Goal: Task Accomplishment & Management: Manage account settings

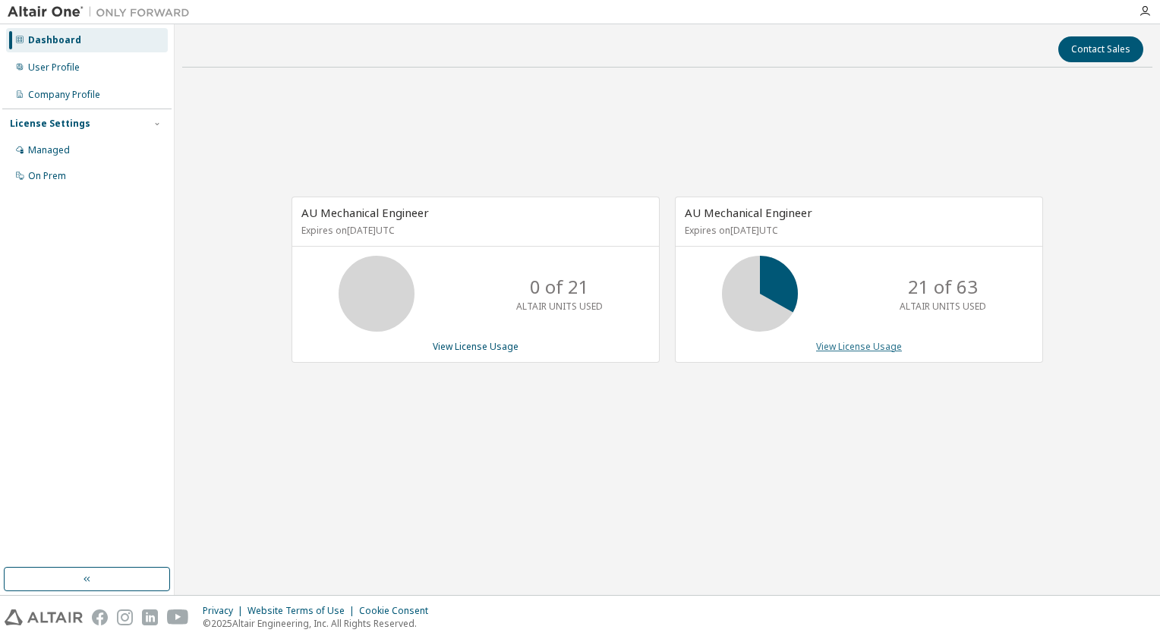
click at [865, 348] on link "View License Usage" at bounding box center [859, 346] width 86 height 13
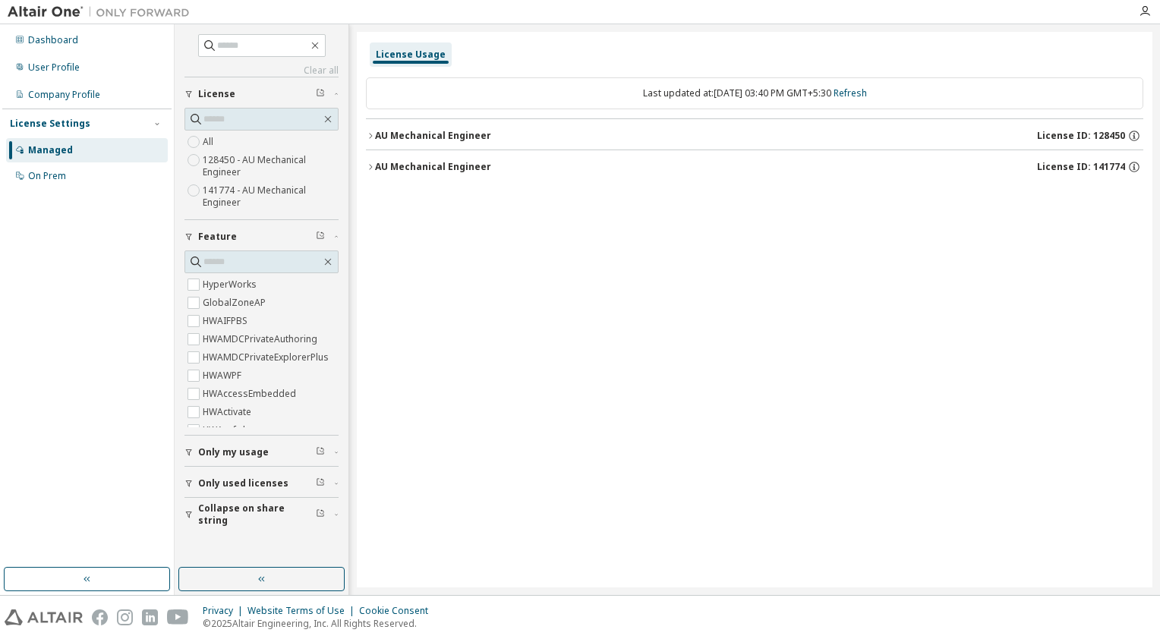
click at [379, 140] on div "AU Mechanical Engineer" at bounding box center [433, 136] width 116 height 12
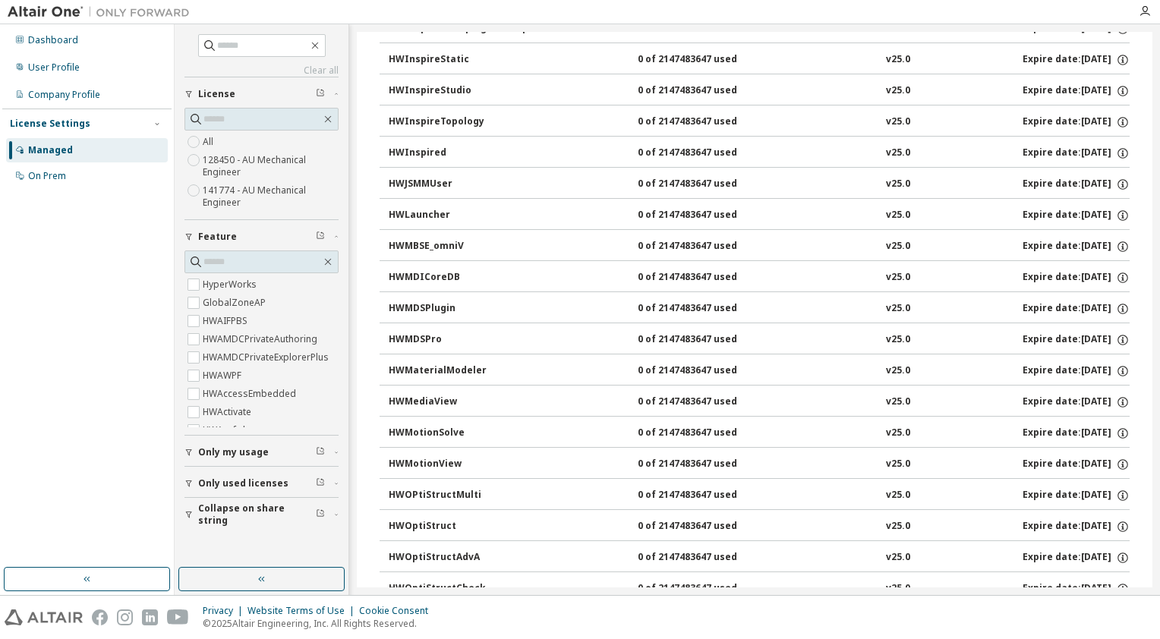
scroll to position [4403, 0]
click at [231, 452] on span "Only my usage" at bounding box center [233, 452] width 71 height 12
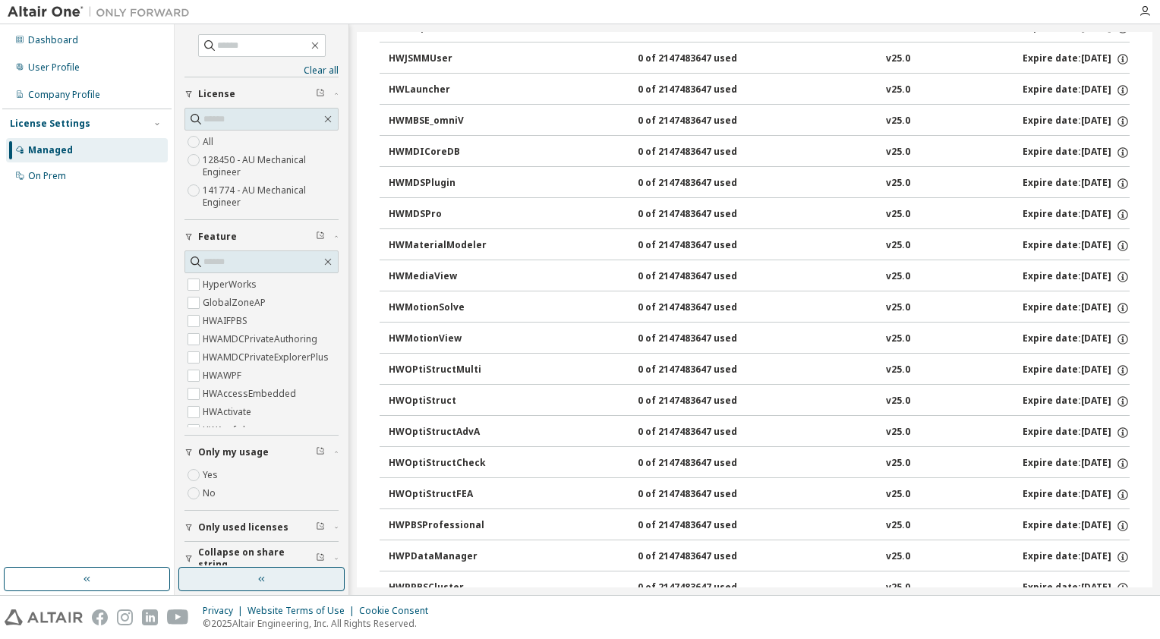
scroll to position [0, 0]
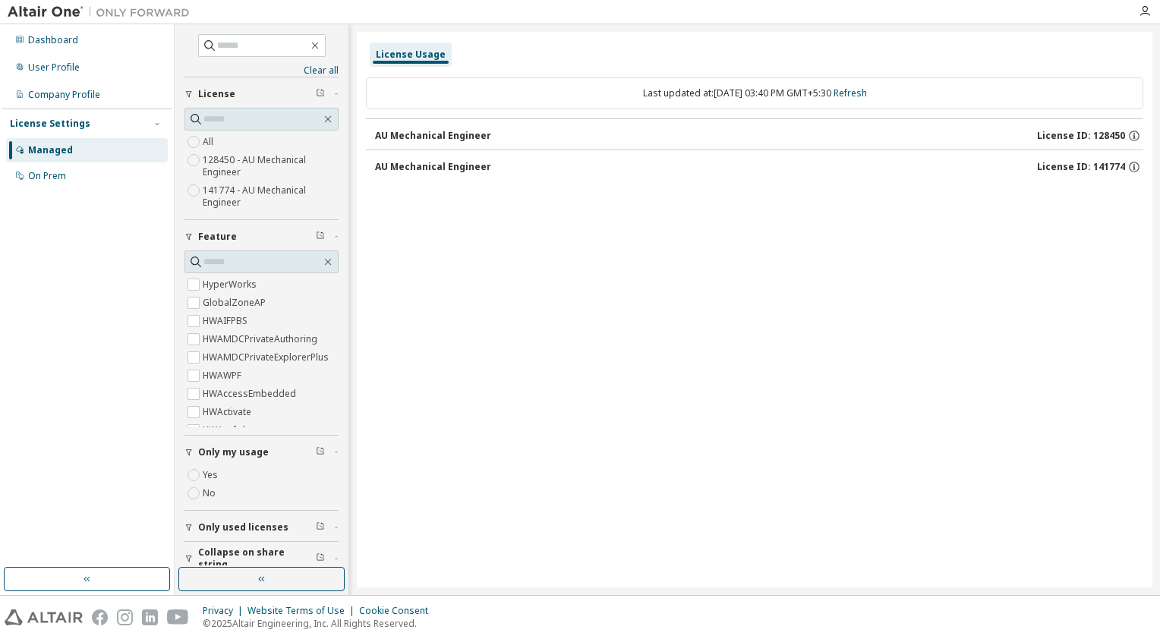
click at [465, 134] on div "AU Mechanical Engineer" at bounding box center [433, 136] width 116 height 12
click at [1127, 137] on icon "button" at bounding box center [1134, 136] width 14 height 14
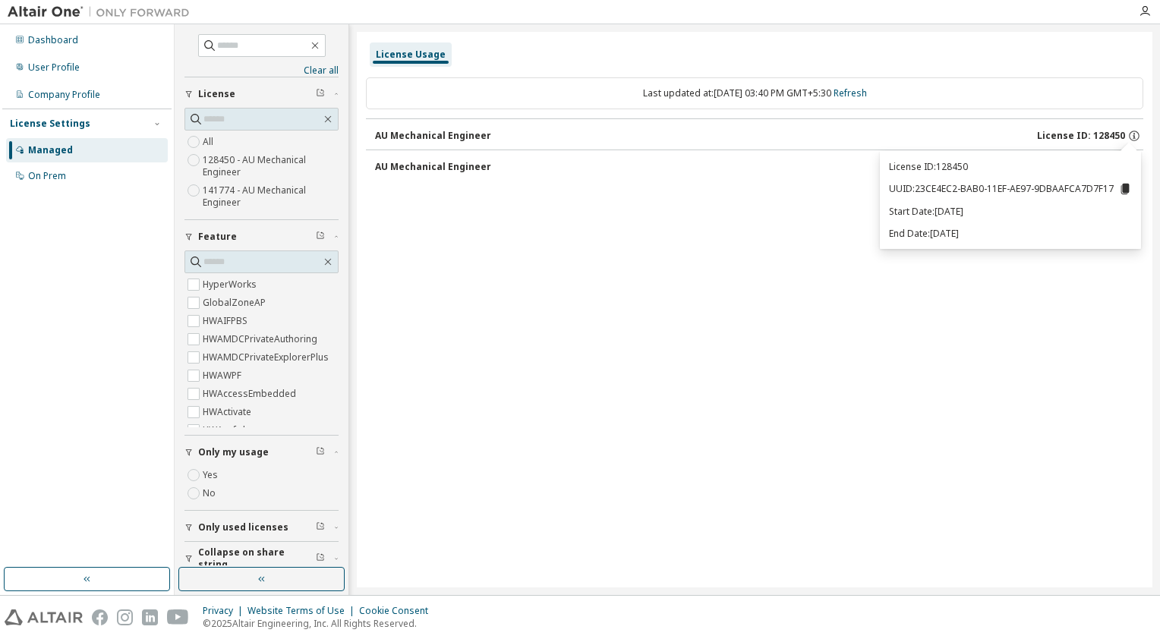
click at [695, 214] on div "License Usage Last updated at: Tue 2025-09-09 03:40 PM GMT+5:30 Refresh AU Mech…" at bounding box center [755, 310] width 796 height 556
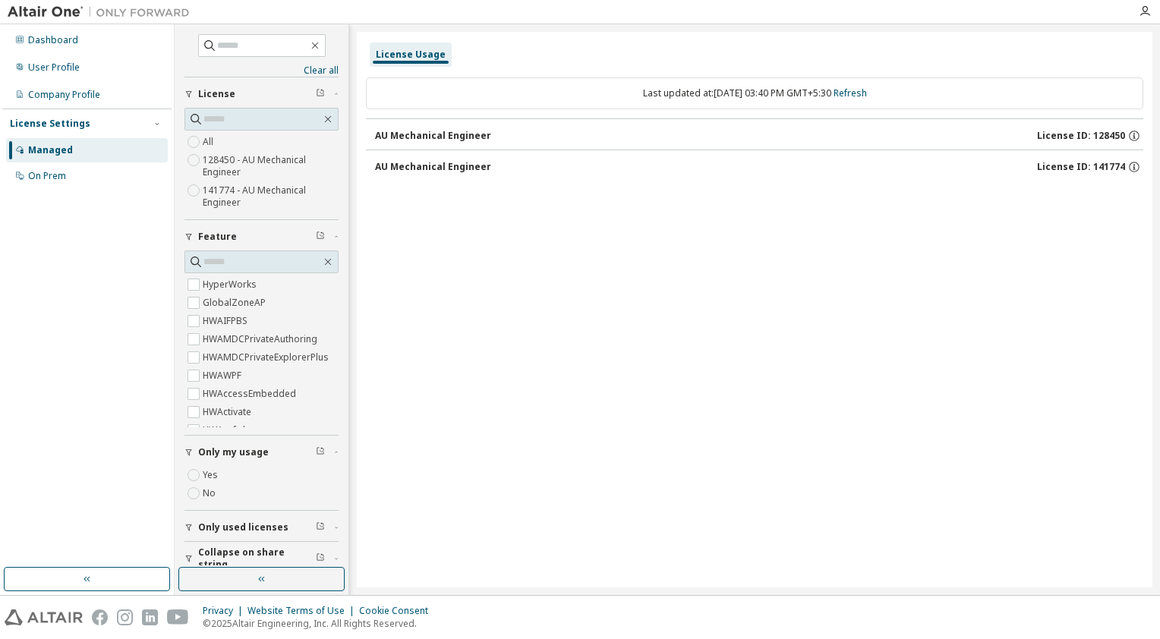
click at [461, 162] on div "AU Mechanical Engineer" at bounding box center [433, 167] width 116 height 12
click at [375, 165] on div "AU Mechanical Engineer" at bounding box center [433, 167] width 116 height 12
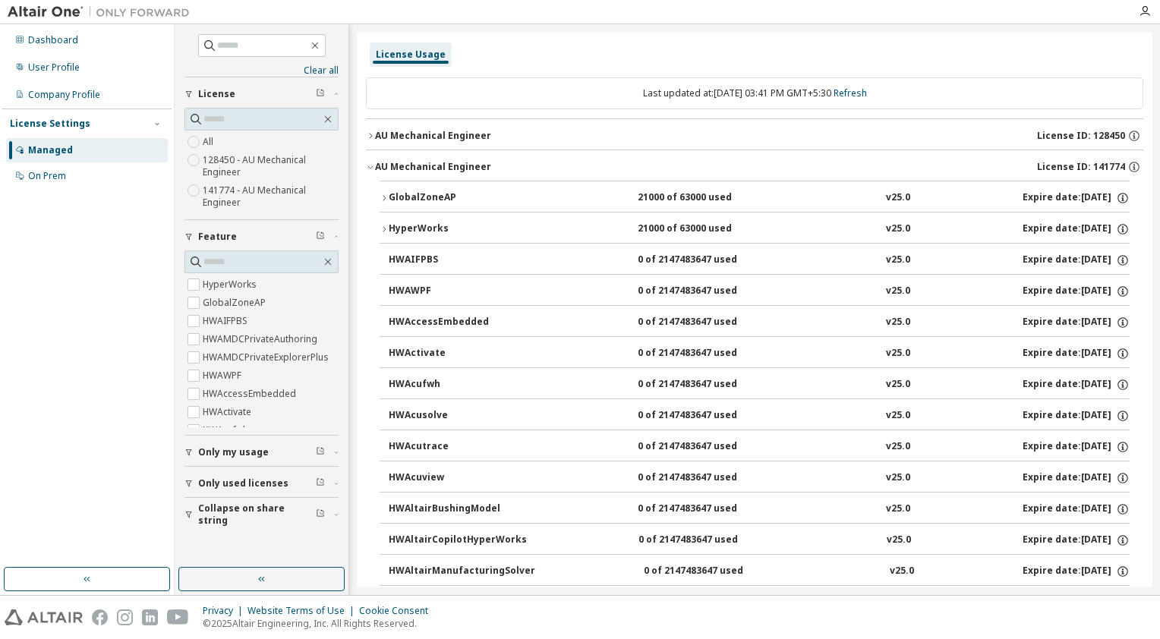
click at [386, 226] on icon "button" at bounding box center [384, 229] width 9 height 9
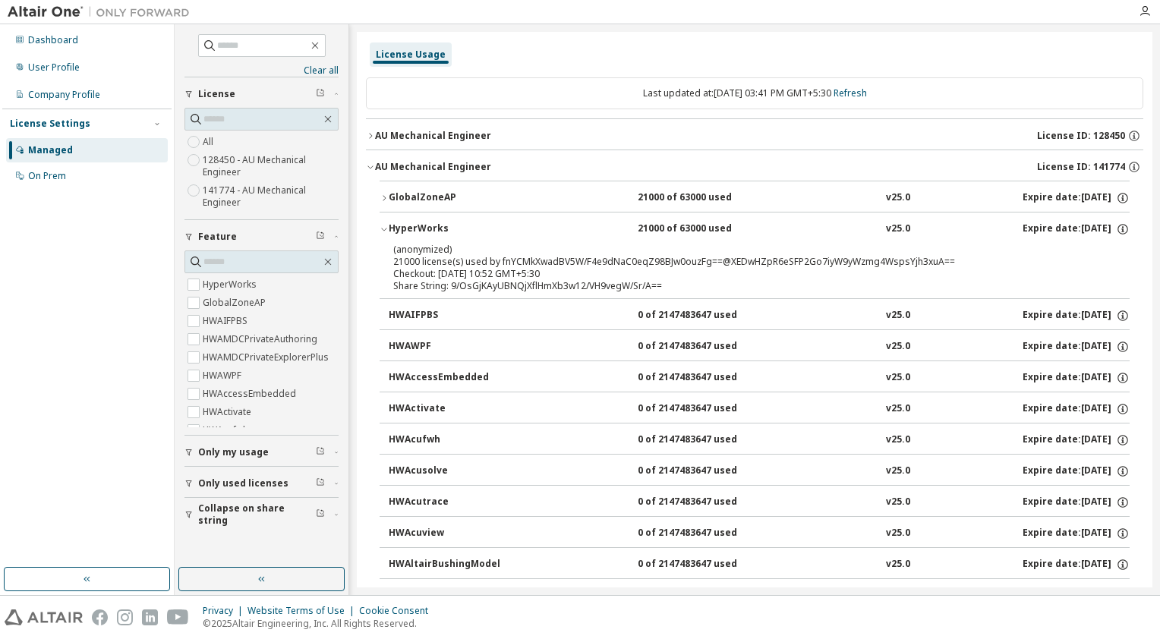
click at [389, 191] on div "GlobalZoneAP" at bounding box center [457, 198] width 137 height 14
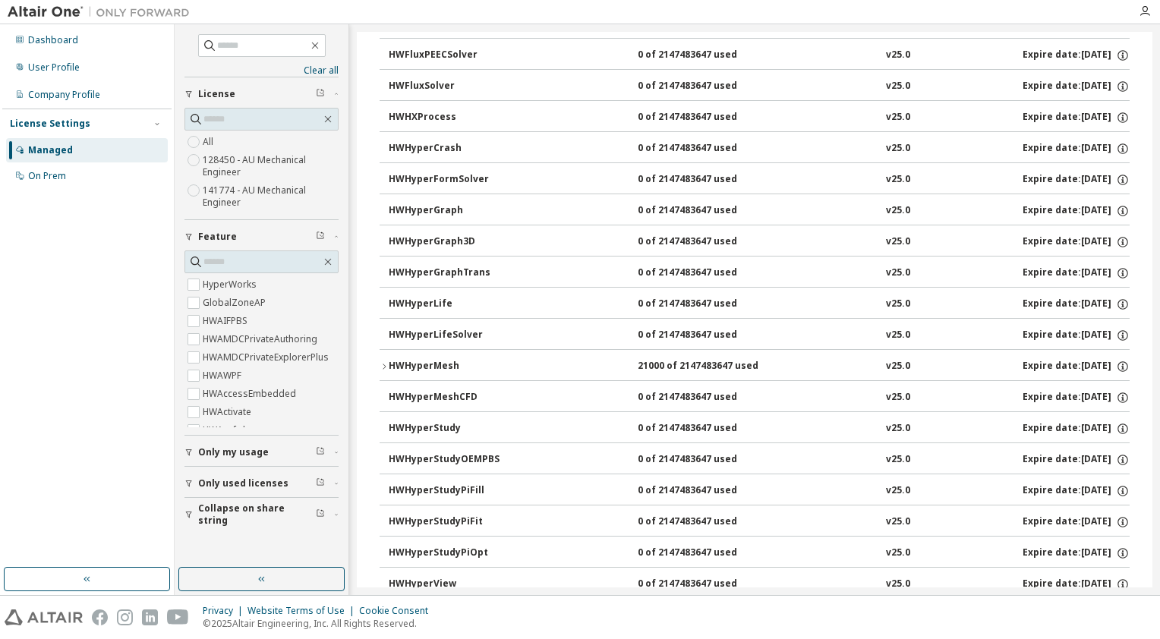
scroll to position [2429, 0]
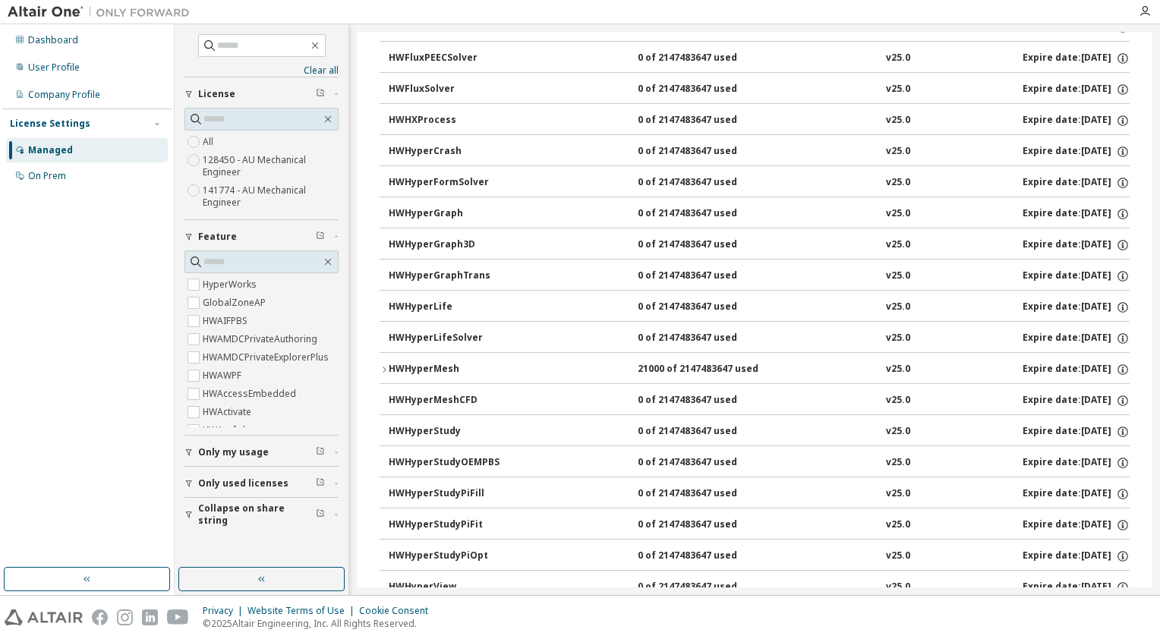
click at [384, 365] on icon "button" at bounding box center [384, 369] width 9 height 9
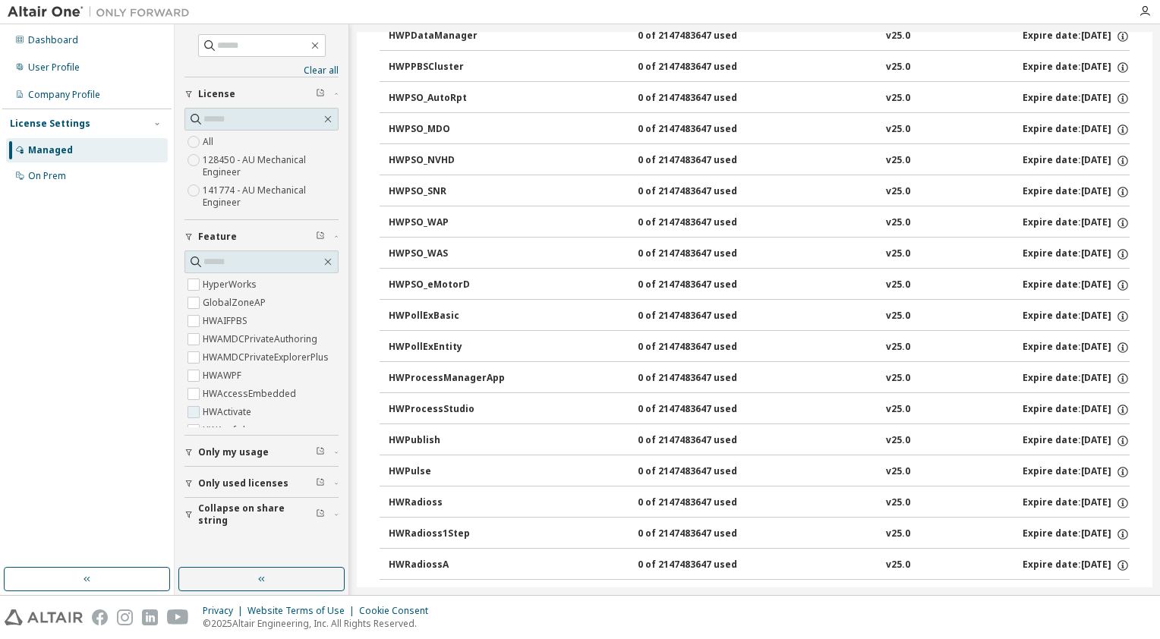
scroll to position [5010, 0]
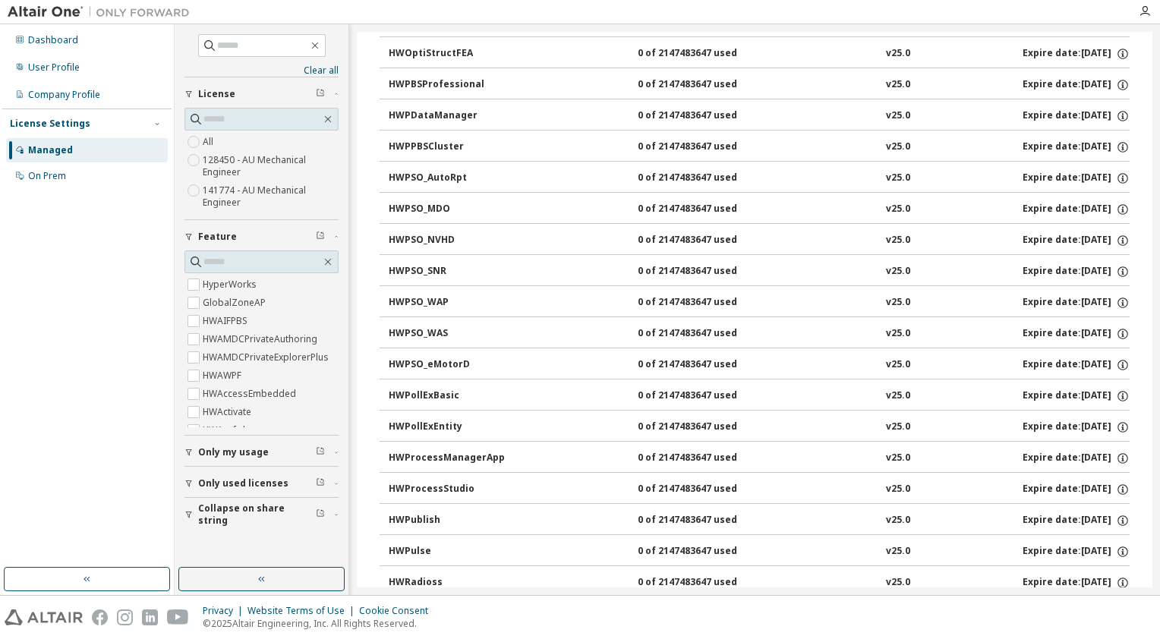
click at [216, 454] on span "Only my usage" at bounding box center [233, 452] width 71 height 12
click at [240, 522] on span "Only used licenses" at bounding box center [243, 528] width 90 height 12
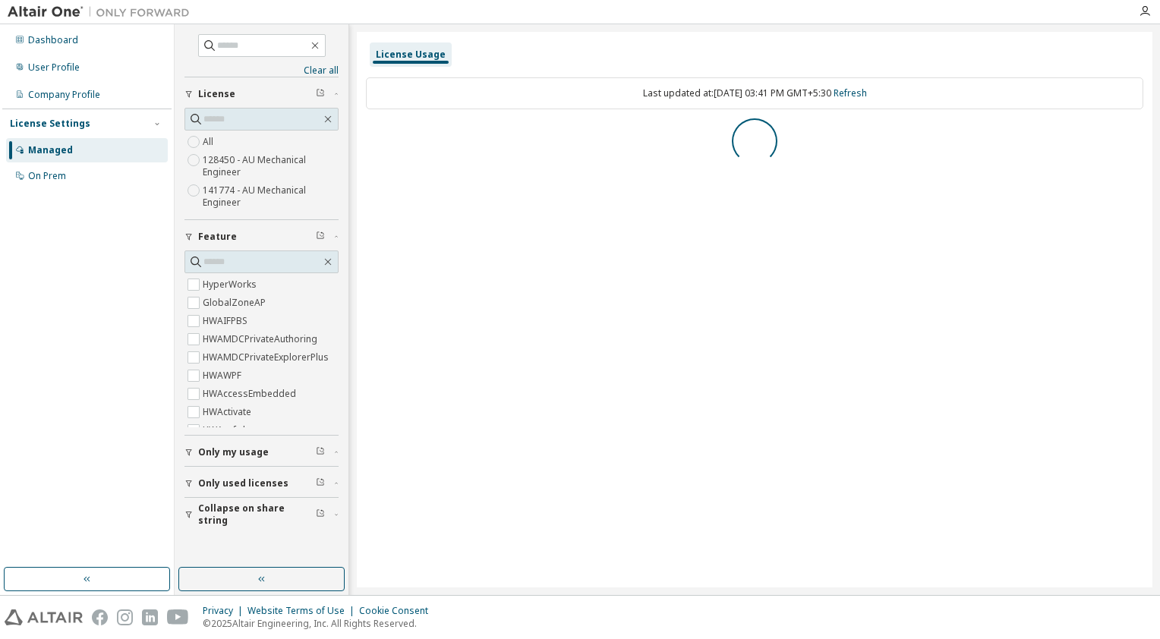
scroll to position [0, 0]
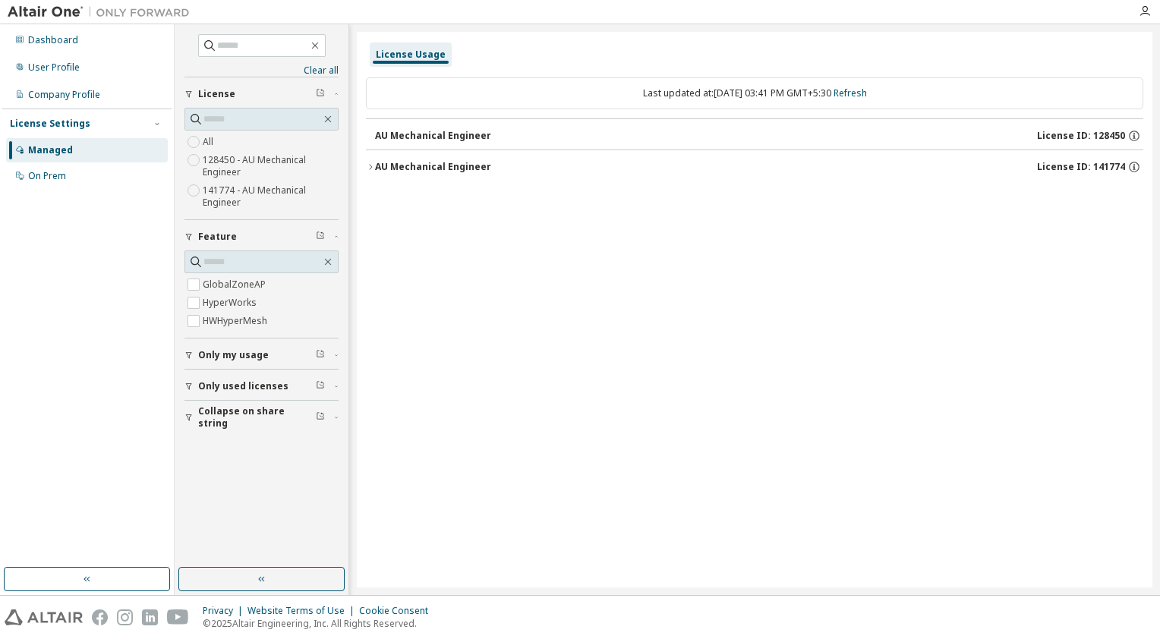
click at [367, 173] on button "AU Mechanical Engineer License ID: 141774" at bounding box center [754, 166] width 777 height 33
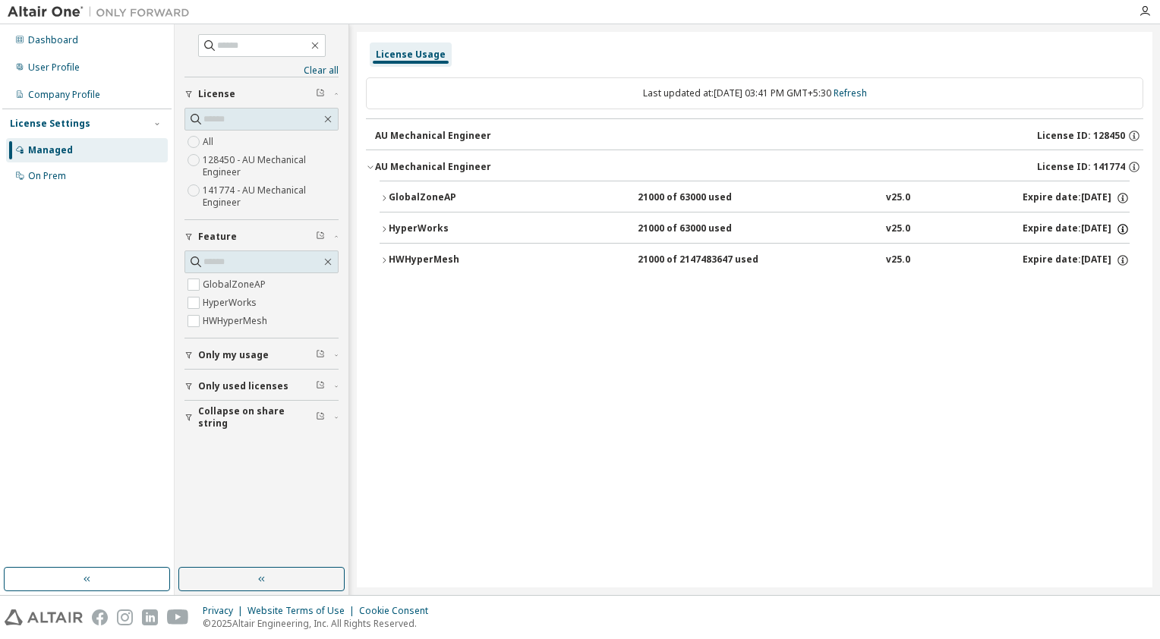
click at [1117, 230] on icon "button" at bounding box center [1123, 229] width 14 height 14
click at [385, 225] on icon "button" at bounding box center [384, 229] width 9 height 9
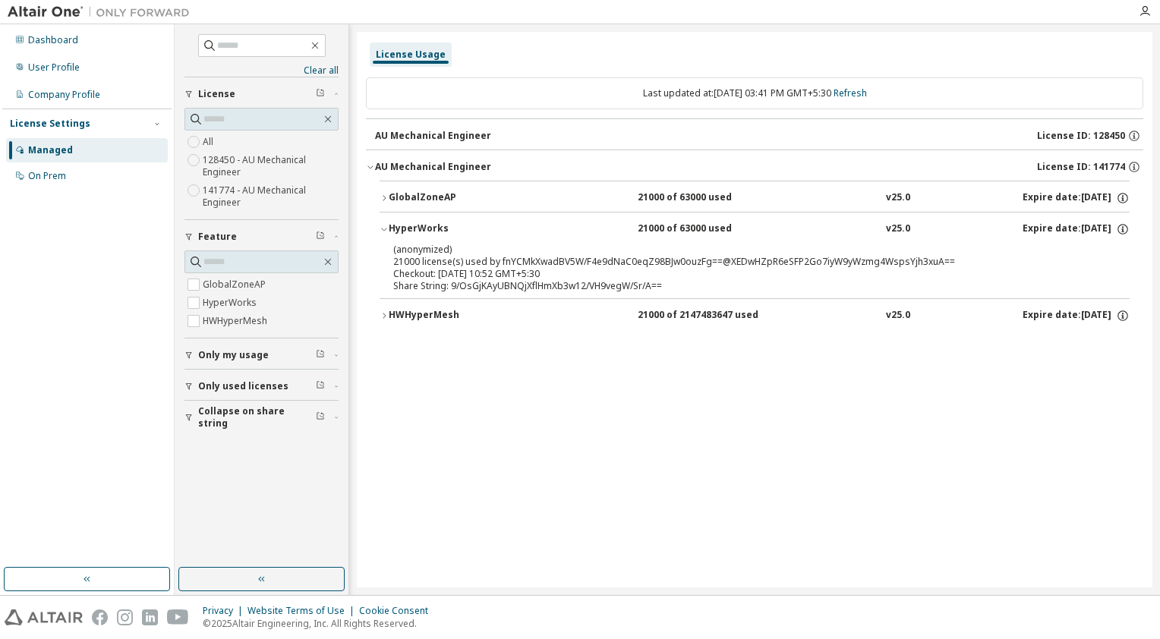
click at [390, 314] on div "HWHyperMesh" at bounding box center [457, 316] width 137 height 14
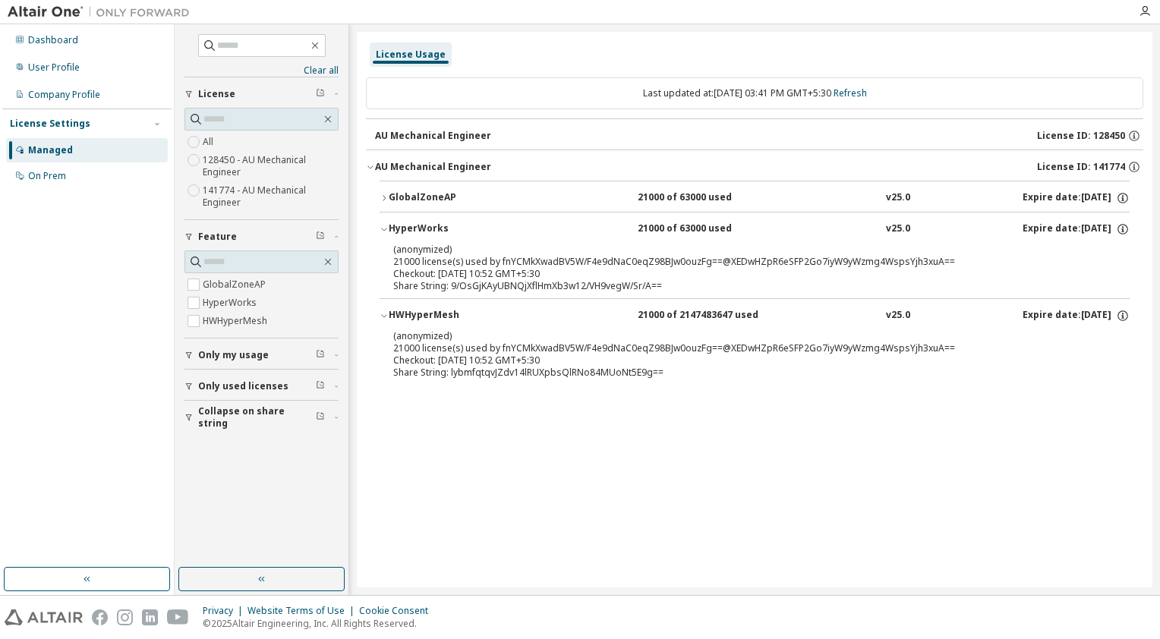
click at [380, 198] on icon "button" at bounding box center [384, 198] width 9 height 9
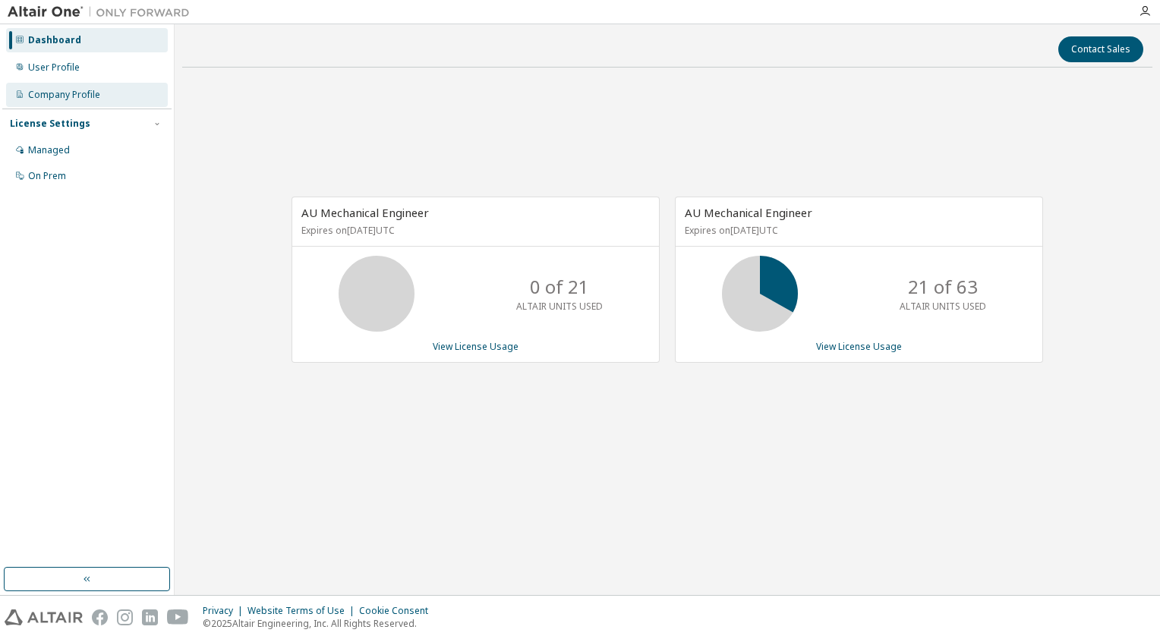
click at [98, 96] on div "Company Profile" at bounding box center [64, 95] width 72 height 12
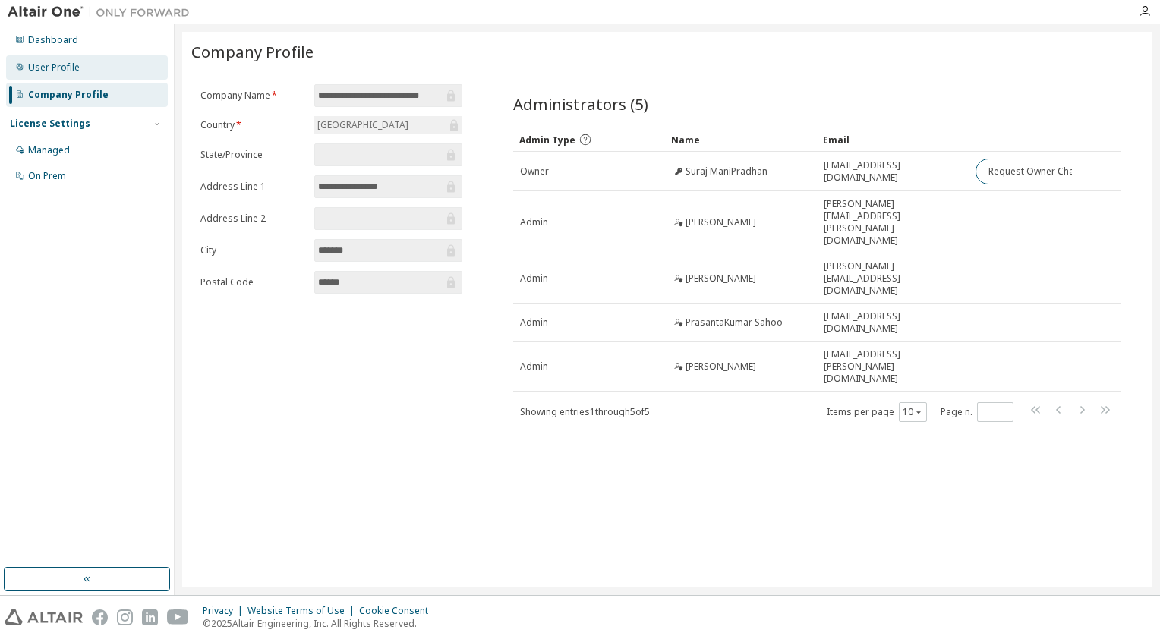
click at [61, 67] on div "User Profile" at bounding box center [54, 67] width 52 height 12
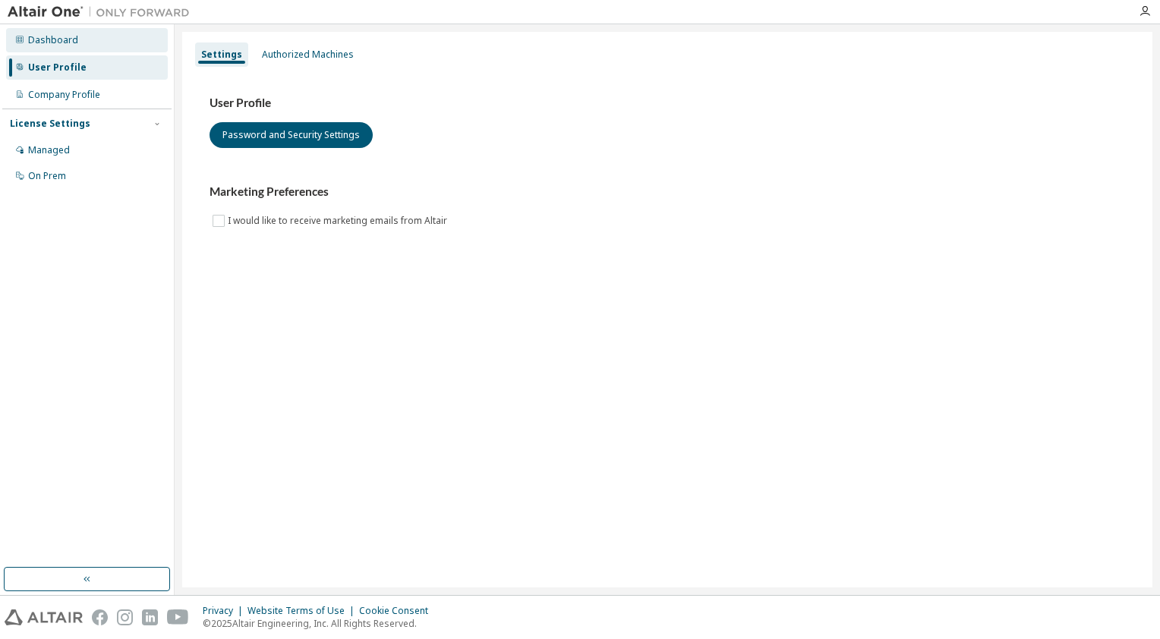
click at [65, 45] on div "Dashboard" at bounding box center [53, 40] width 50 height 12
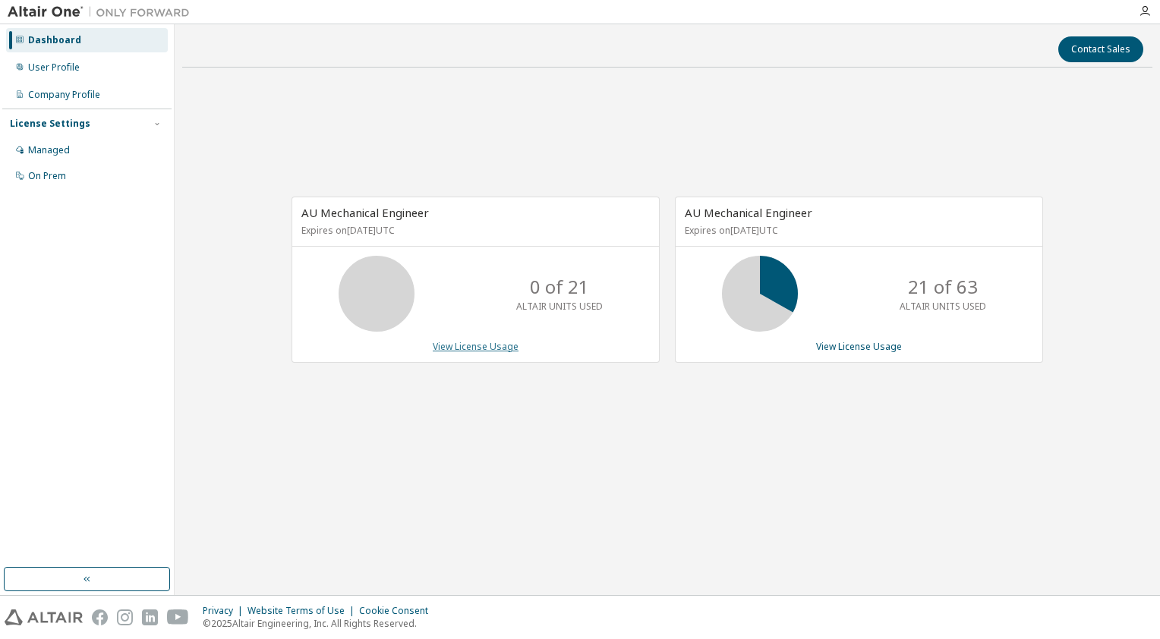
click at [499, 340] on link "View License Usage" at bounding box center [476, 346] width 86 height 13
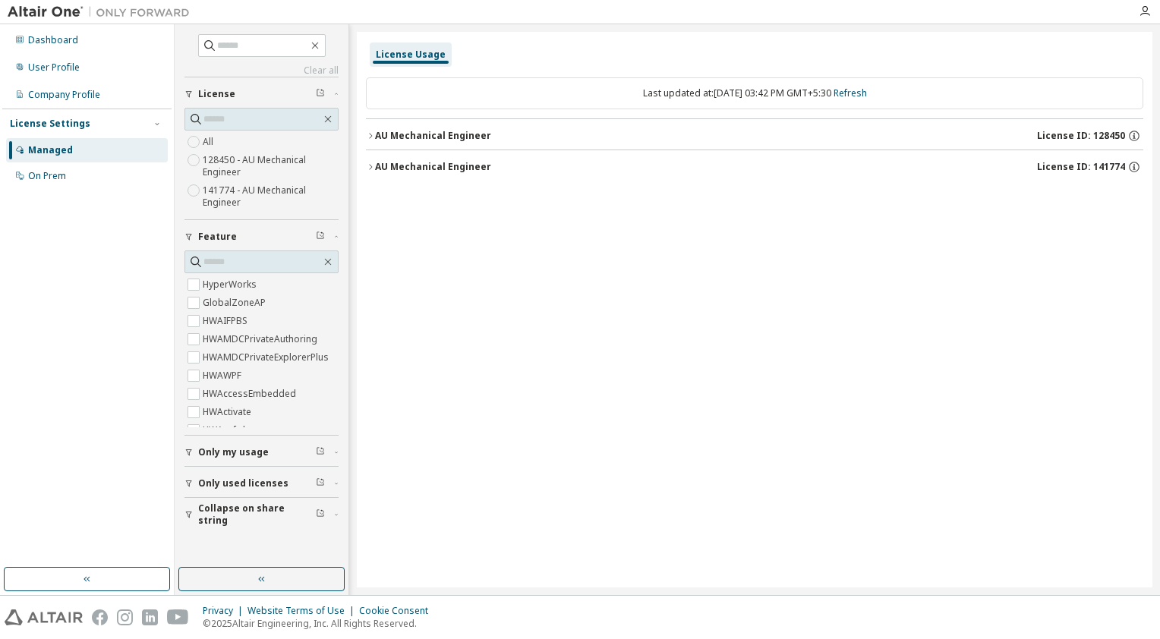
click at [380, 161] on div "AU Mechanical Engineer" at bounding box center [433, 167] width 116 height 12
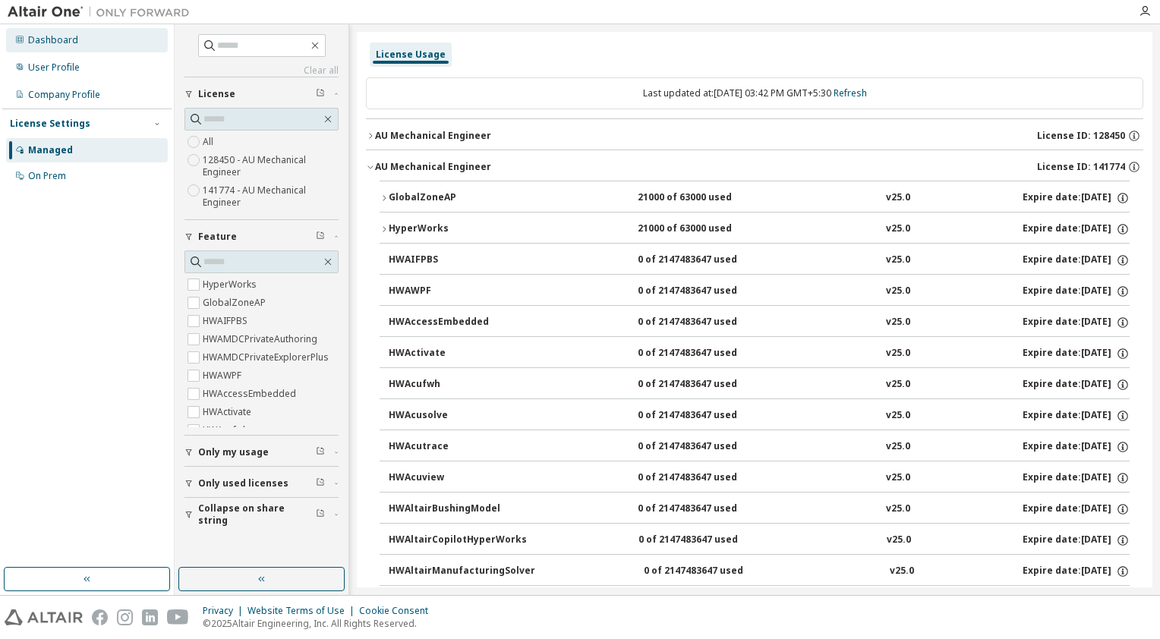
click at [77, 43] on div "Dashboard" at bounding box center [87, 40] width 162 height 24
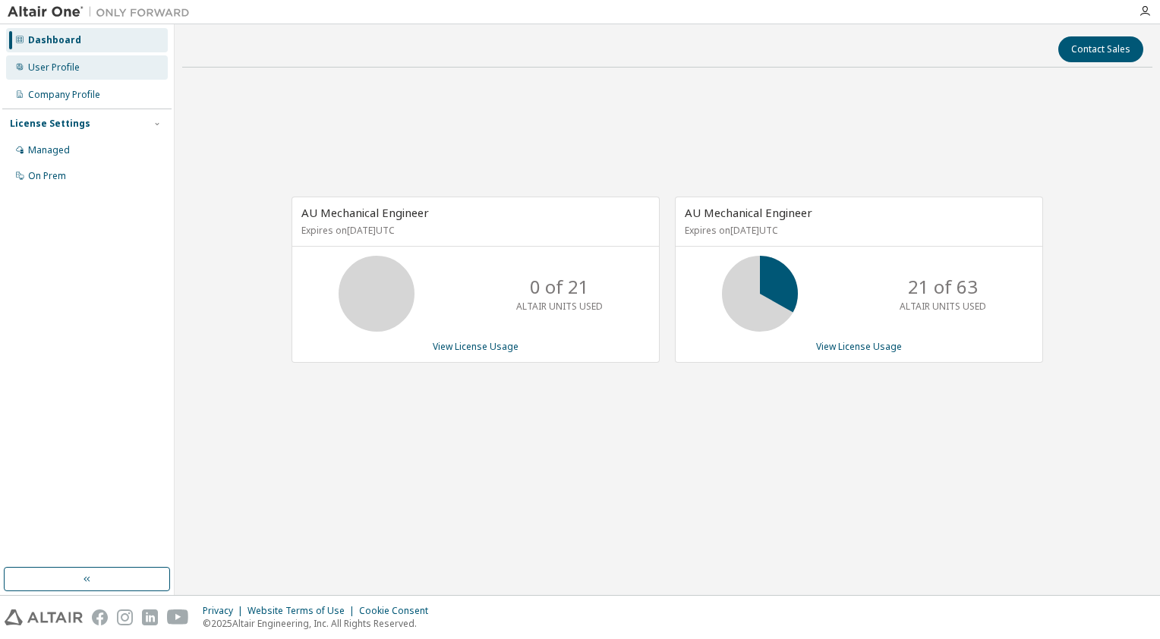
click at [81, 59] on div "User Profile" at bounding box center [87, 67] width 162 height 24
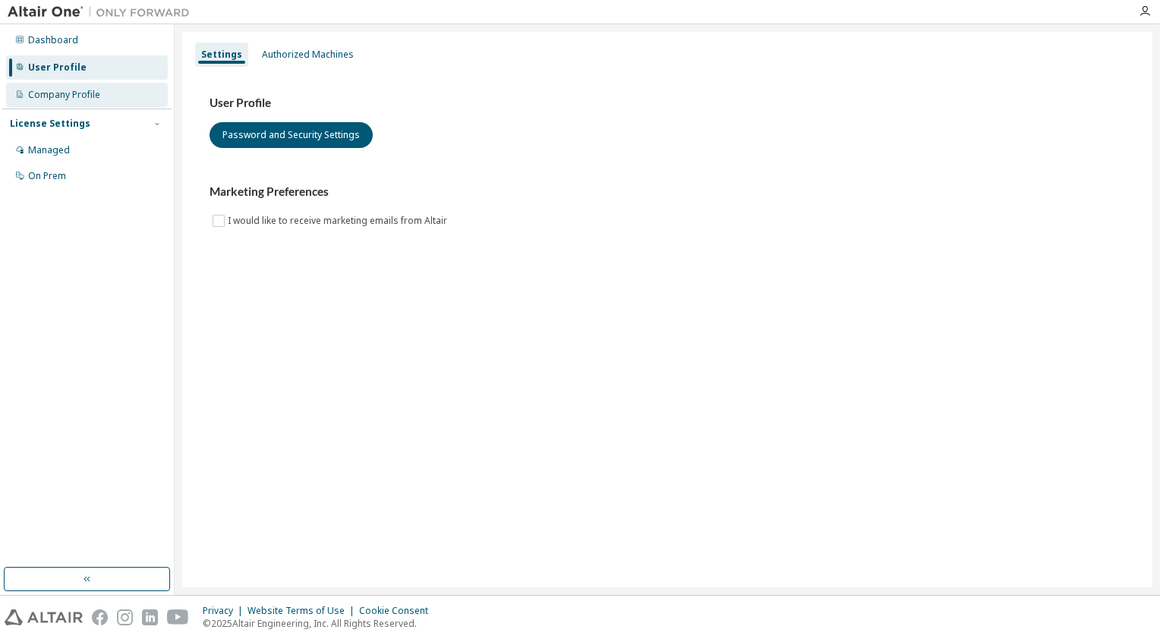
click at [82, 82] on div "Dashboard User Profile Company Profile License Settings Managed On Prem" at bounding box center [86, 108] width 169 height 163
click at [319, 55] on div "Authorized Machines" at bounding box center [308, 55] width 92 height 12
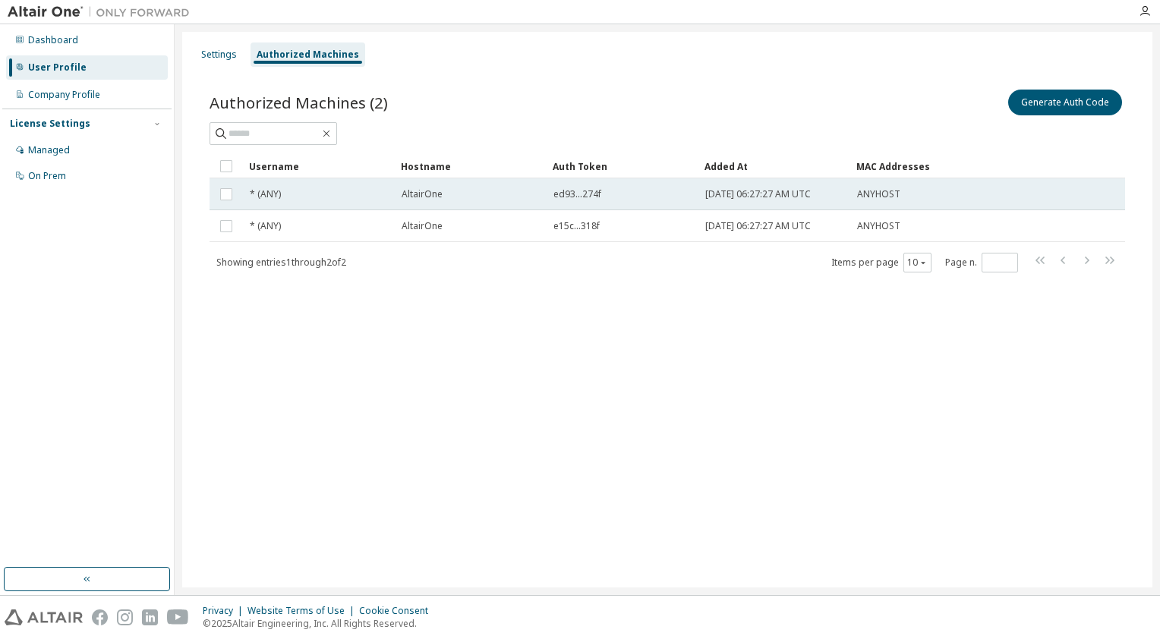
click at [416, 194] on span "AltairOne" at bounding box center [422, 194] width 41 height 12
click at [235, 192] on td at bounding box center [226, 194] width 33 height 32
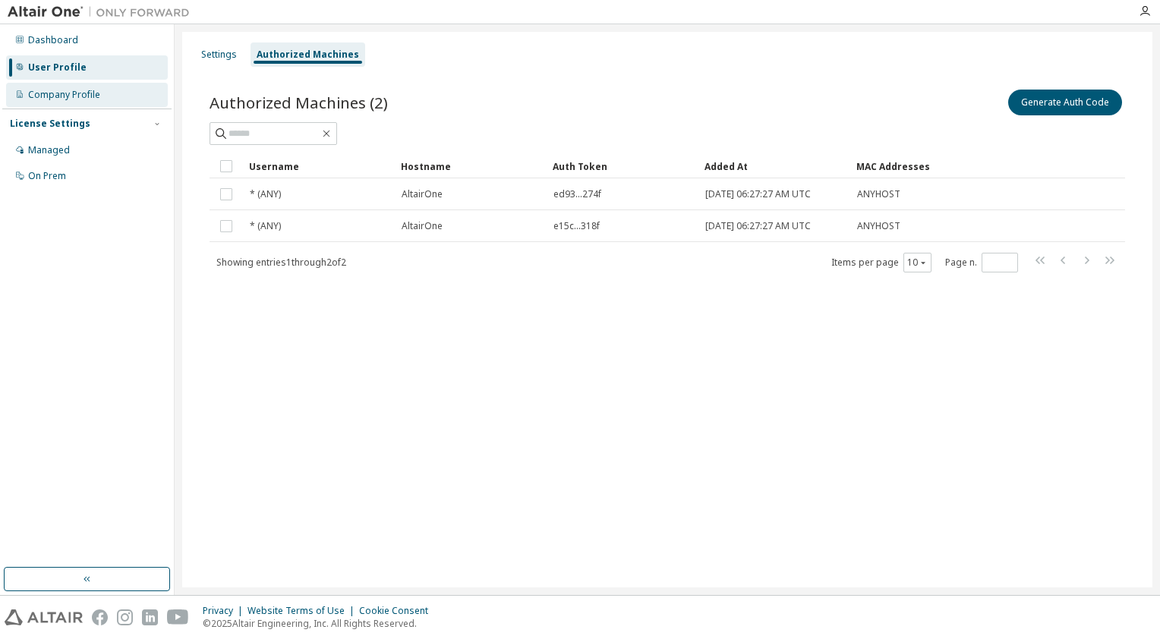
click at [88, 102] on div "Company Profile" at bounding box center [87, 95] width 162 height 24
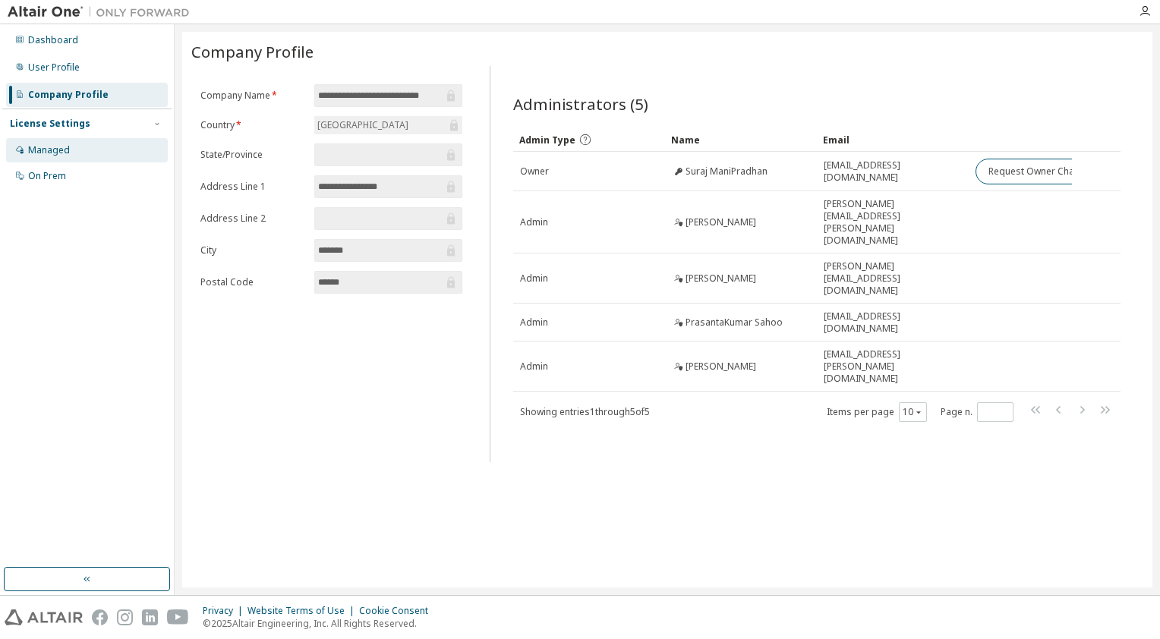
click at [99, 156] on div "Managed" at bounding box center [87, 150] width 162 height 24
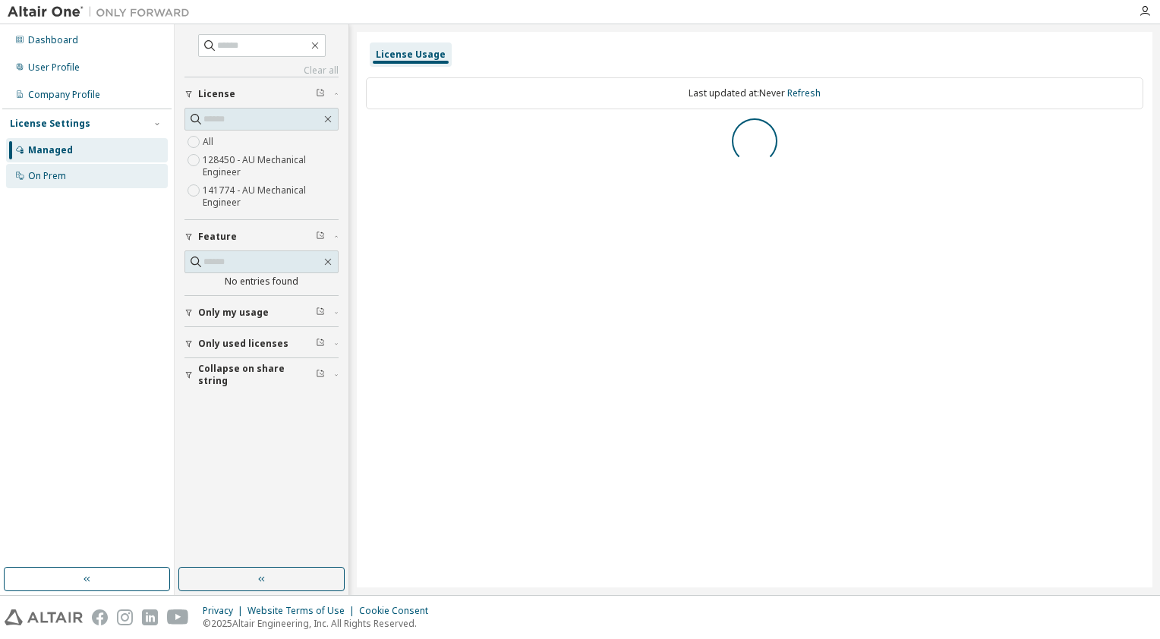
click at [79, 175] on div "On Prem" at bounding box center [87, 176] width 162 height 24
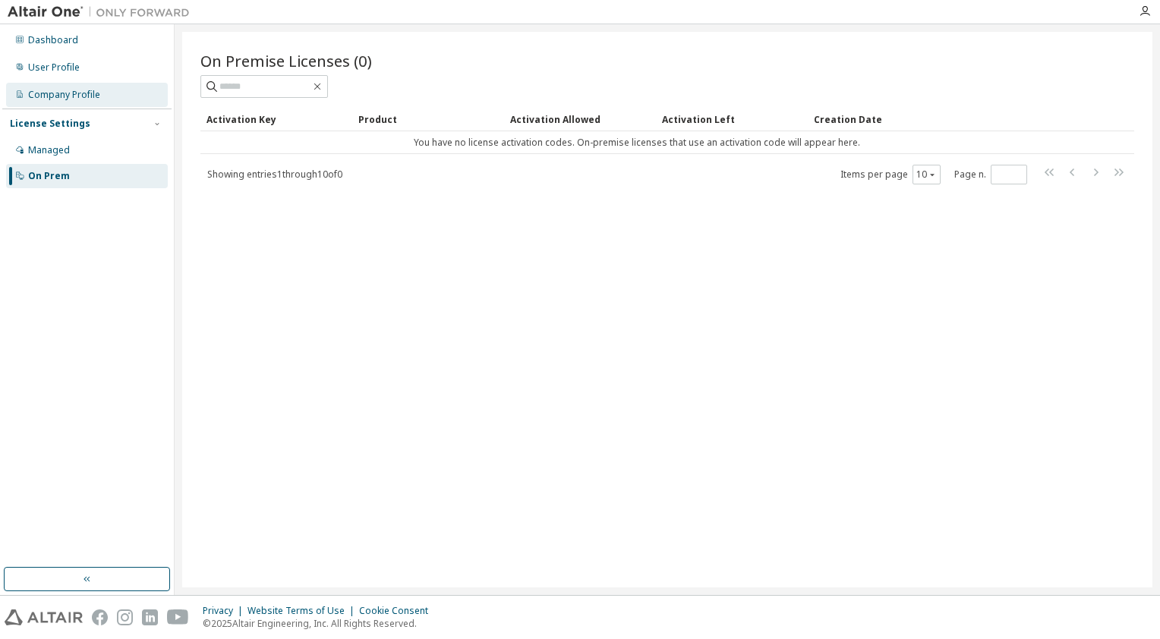
click at [76, 103] on div "Company Profile" at bounding box center [87, 95] width 162 height 24
